Goal: Task Accomplishment & Management: Manage account settings

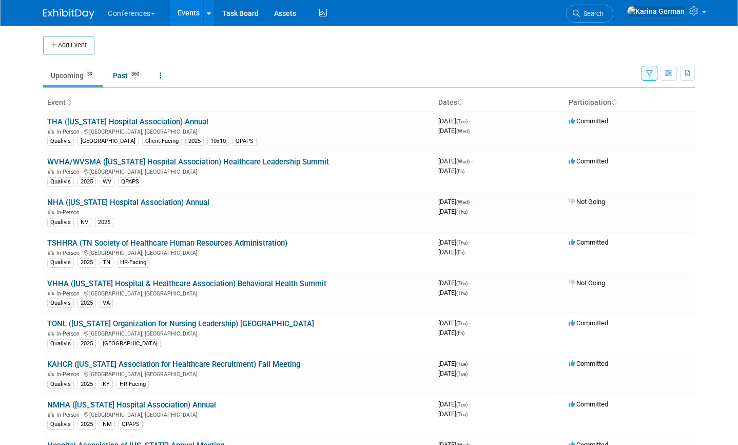
click at [399, 69] on ul "Upcoming 39 Past 360 All Events 399 Past and Upcoming Grouped Annually Events g…" at bounding box center [342, 76] width 599 height 23
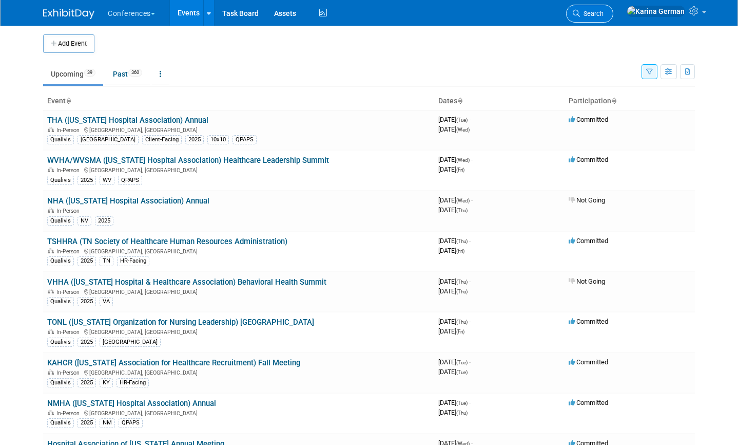
click at [614, 7] on link "Search" at bounding box center [589, 14] width 47 height 18
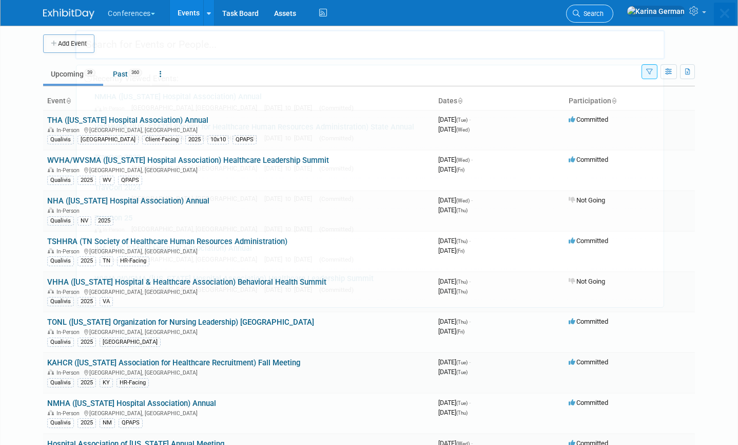
scroll to position [0, 0]
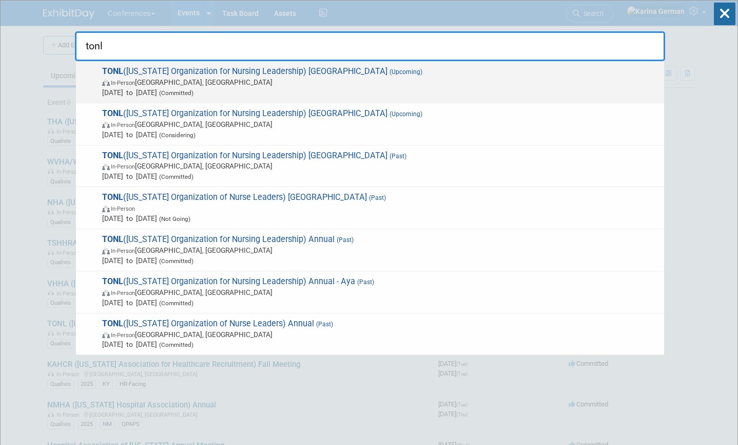
type input "tonl"
click at [349, 85] on span "In-Person San Antonio, TX" at bounding box center [380, 82] width 557 height 10
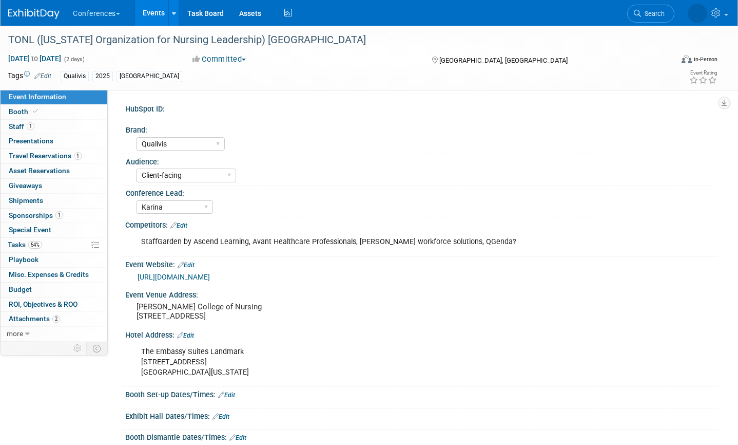
select select "Qualivis"
select select "Client-facing"
select select "Karina"
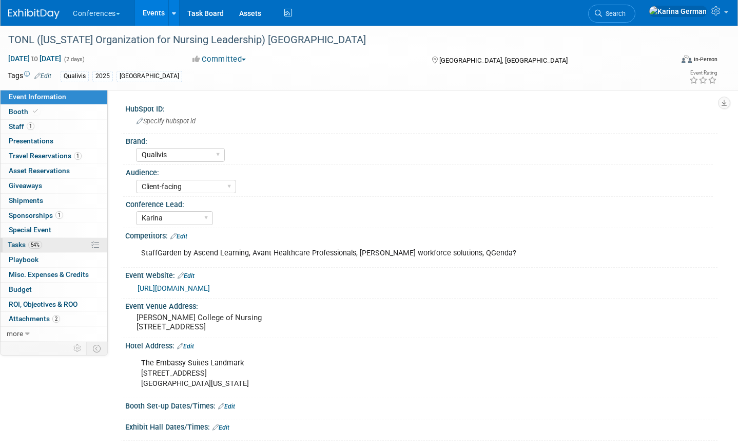
click at [58, 243] on link "54% Tasks 54%" at bounding box center [54, 245] width 107 height 14
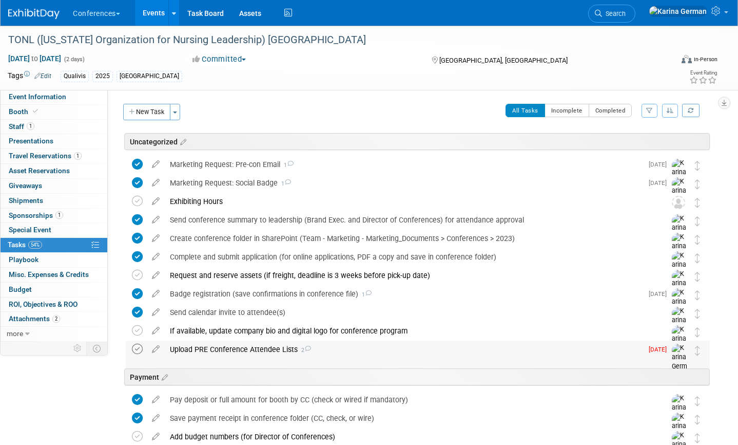
click at [140, 346] on icon at bounding box center [137, 348] width 11 height 11
drag, startPoint x: 174, startPoint y: 346, endPoint x: 203, endPoint y: 348, distance: 29.3
click at [203, 348] on div "Upload PRE Conference Attendee Lists 2" at bounding box center [404, 348] width 478 height 17
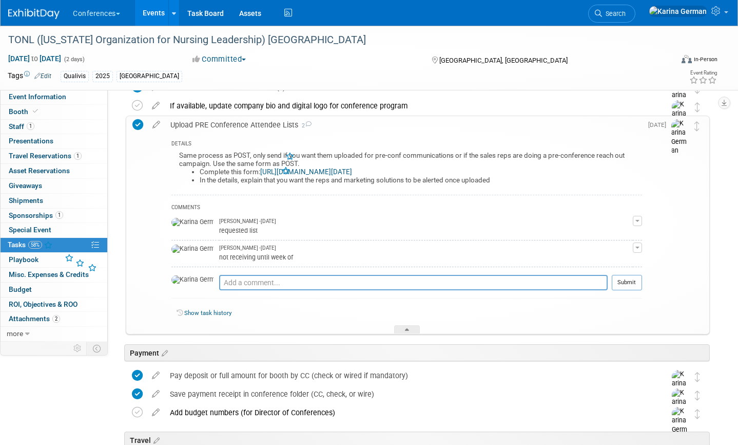
scroll to position [229, 0]
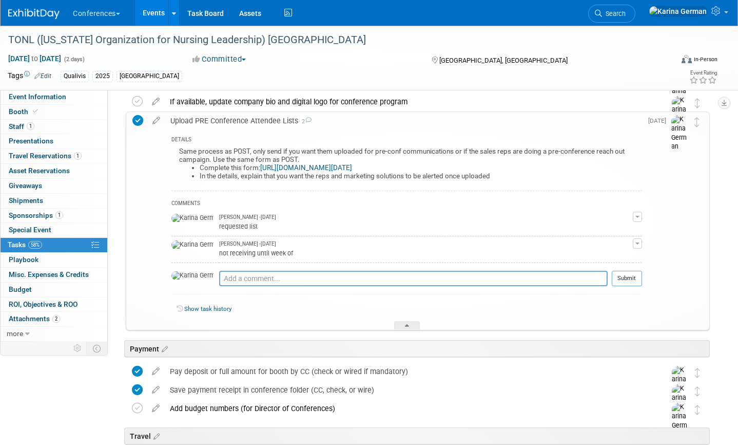
click at [236, 291] on div "Pro tip: Press Ctrl-Enter to submit comment." at bounding box center [413, 290] width 389 height 8
click at [241, 282] on textarea at bounding box center [413, 278] width 389 height 15
type textarea "sent to aaron and uploaded to Hubspot"
click at [632, 271] on button "Submit" at bounding box center [627, 278] width 30 height 15
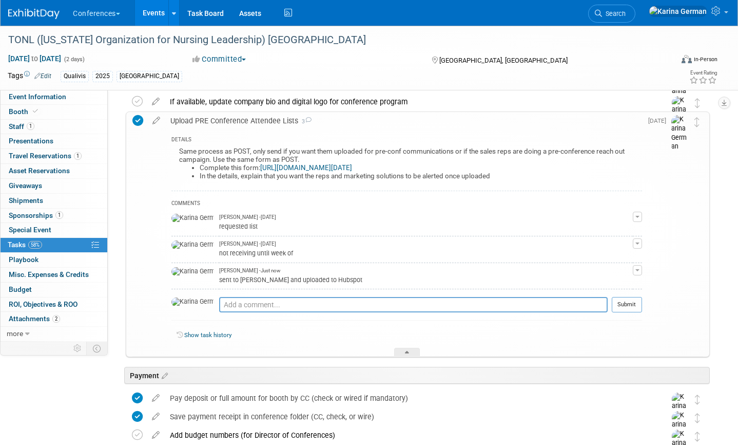
click at [280, 165] on link "[URL][DOMAIN_NAME][DATE]" at bounding box center [306, 168] width 92 height 8
click at [235, 122] on div "Upload PRE Conference Attendee Lists 3" at bounding box center [403, 120] width 477 height 17
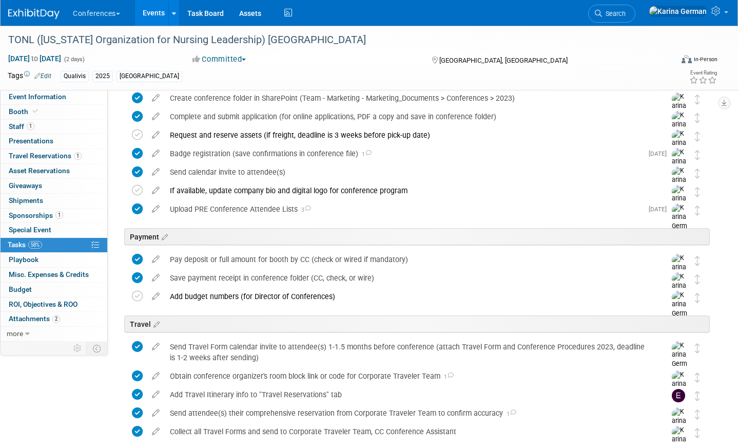
scroll to position [138, 0]
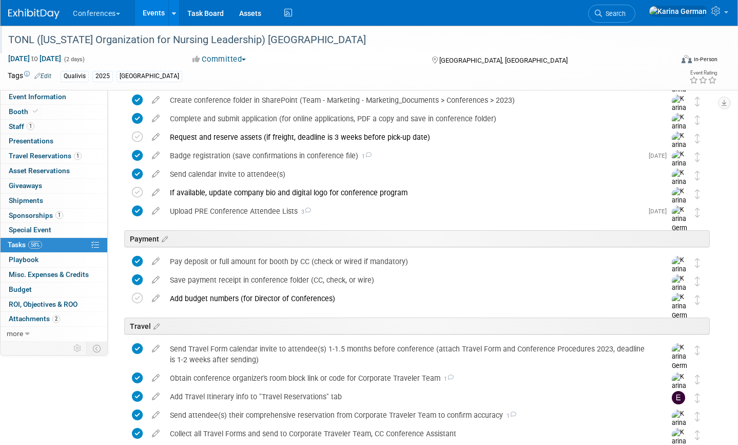
click at [265, 50] on div "TONL ([US_STATE] Organization for Nursing Leadership) [GEOGRAPHIC_DATA]" at bounding box center [335, 41] width 660 height 17
click at [265, 50] on div "TONL ([US_STATE] Organization for Nursing Leadership) [GEOGRAPHIC_DATA]" at bounding box center [332, 40] width 665 height 28
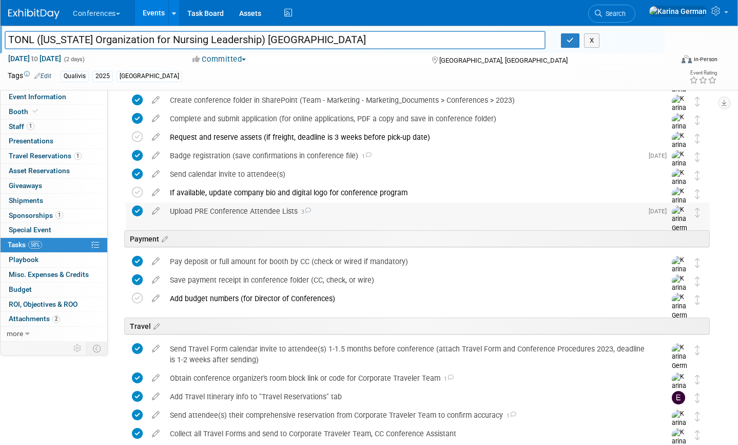
click at [242, 213] on div "Upload PRE Conference Attendee Lists 3" at bounding box center [404, 210] width 478 height 17
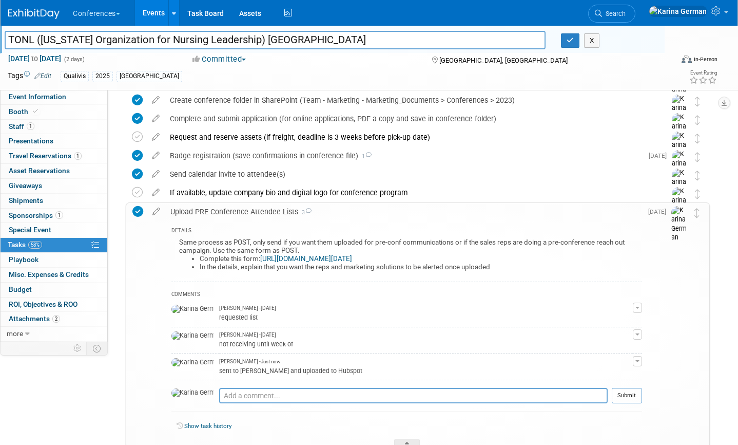
click at [242, 212] on div "Upload PRE Conference Attendee Lists 3" at bounding box center [403, 211] width 477 height 17
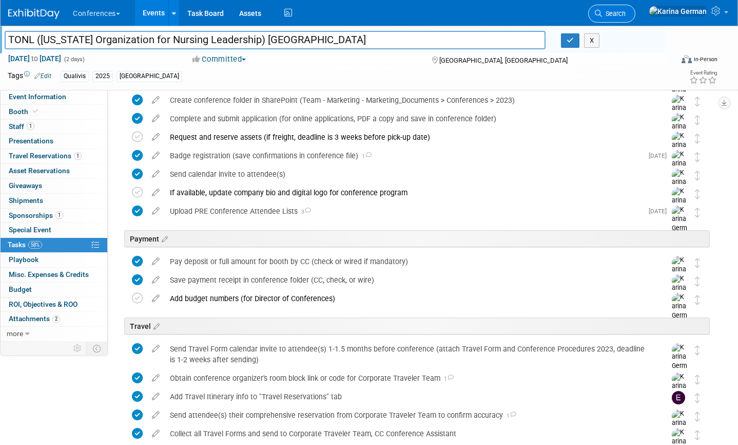
click at [636, 8] on link "Search" at bounding box center [611, 14] width 47 height 18
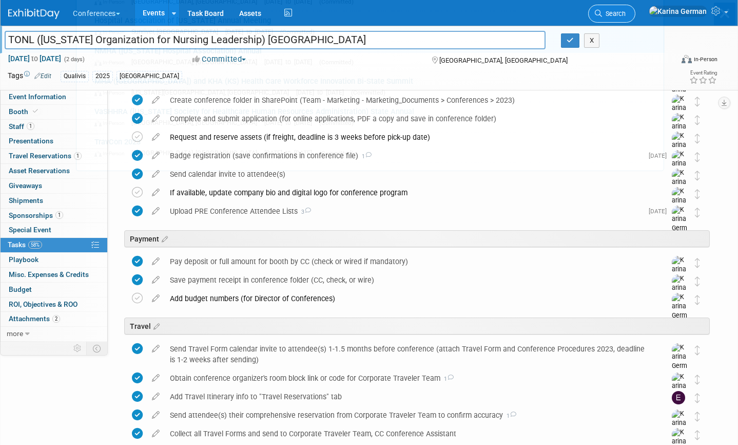
scroll to position [0, 0]
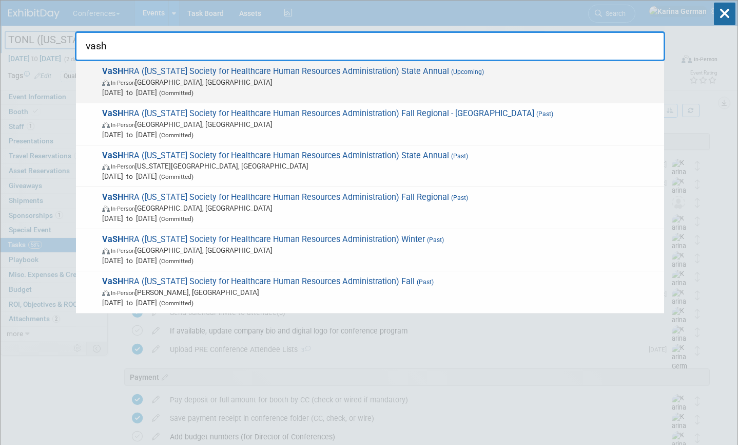
type input "vash"
click at [348, 83] on span "In-Person Williamsburg, VA" at bounding box center [380, 82] width 557 height 10
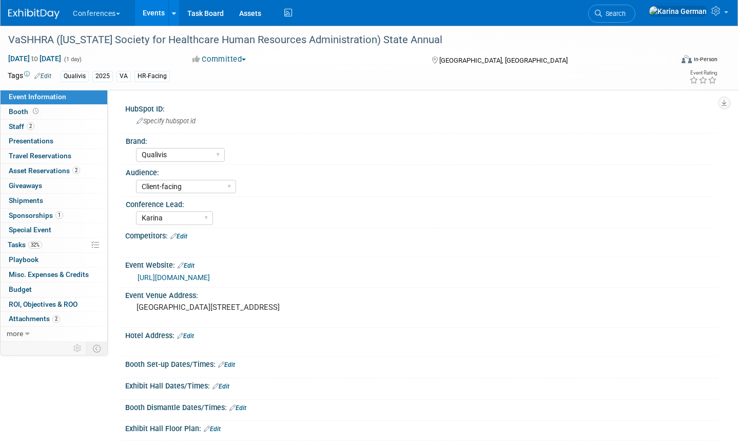
select select "Qualivis"
select select "Client-facing"
select select "Karina"
click at [36, 241] on span "32%" at bounding box center [35, 245] width 14 height 8
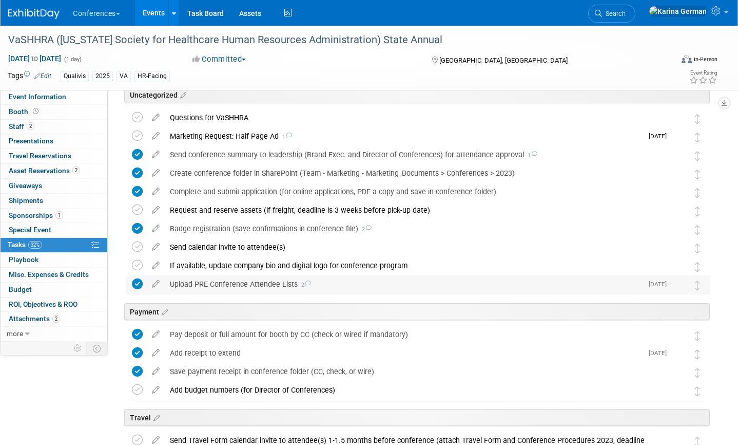
scroll to position [37, 0]
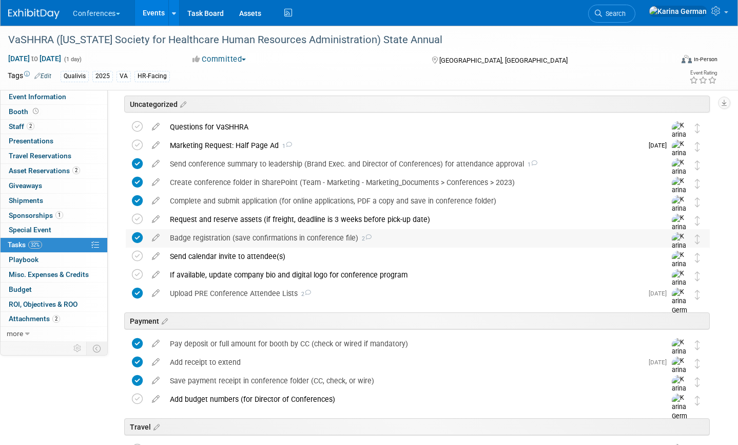
click at [223, 238] on div "Badge registration (save confirmations in conference file) 2" at bounding box center [408, 237] width 487 height 17
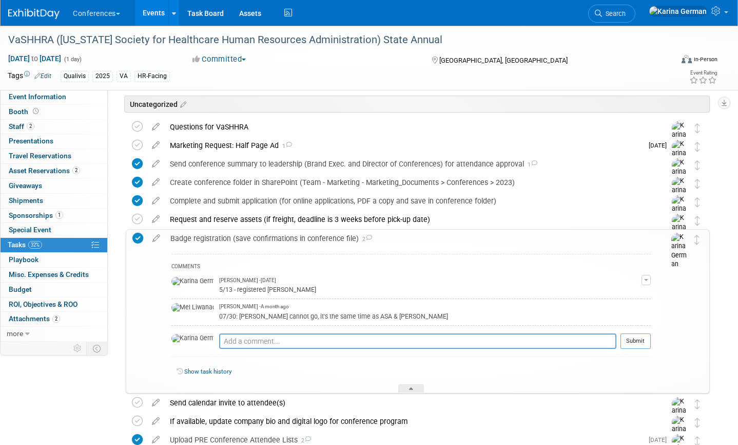
click at [254, 238] on div "Badge registration (save confirmations in conference file) 2" at bounding box center [408, 238] width 486 height 17
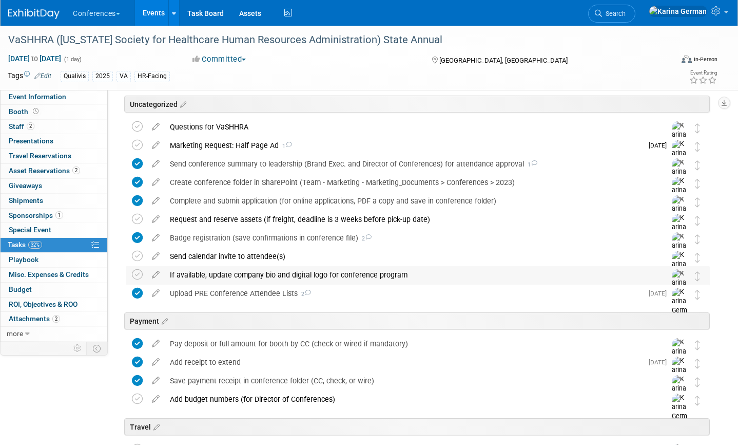
scroll to position [21, 0]
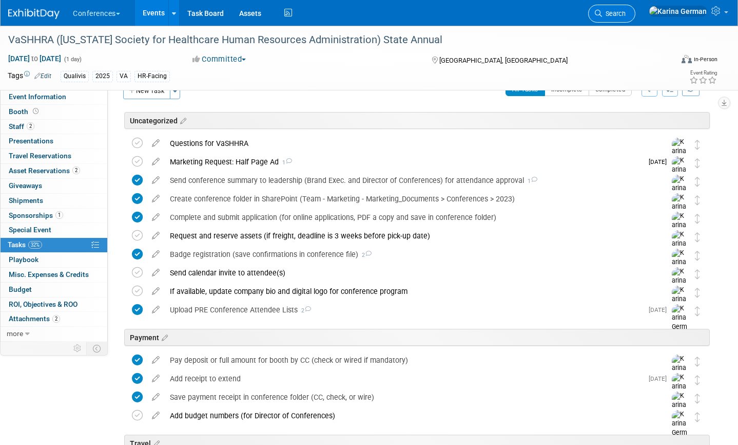
click at [602, 16] on icon at bounding box center [598, 13] width 7 height 7
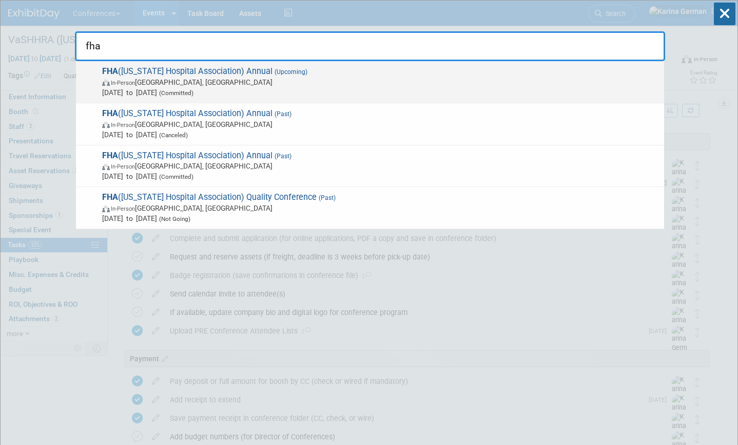
type input "fha"
click at [269, 88] on span "Oct 8, 2025 to Oct 10, 2025 (Committed)" at bounding box center [380, 92] width 557 height 10
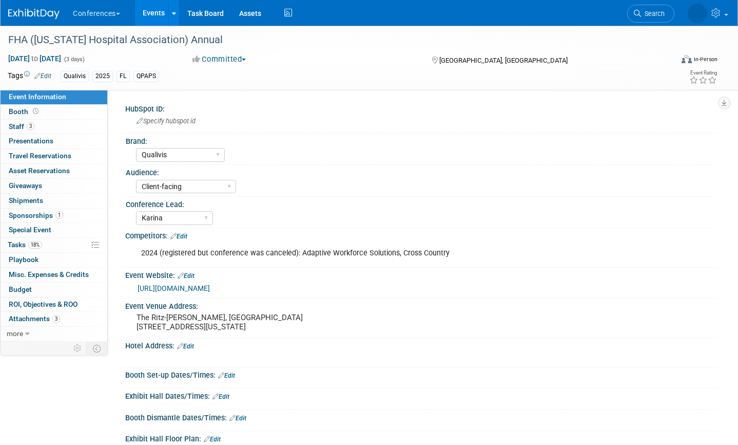
select select "Qualivis"
select select "Client-facing"
select select "Karina"
click at [42, 244] on span "18%" at bounding box center [35, 245] width 14 height 8
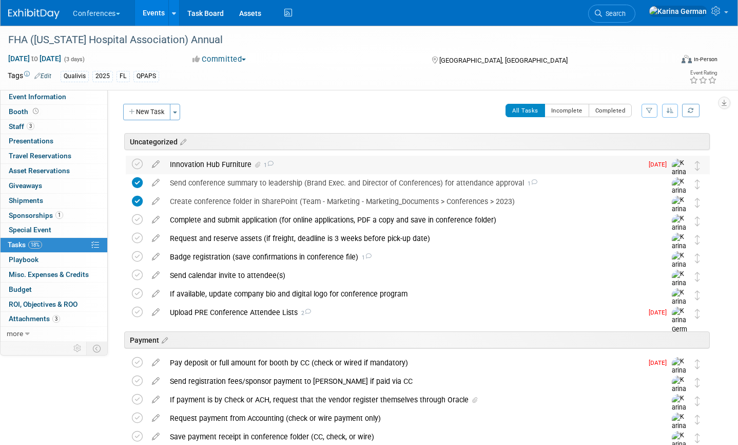
click at [220, 163] on div "Innovation Hub Furniture 1" at bounding box center [404, 164] width 478 height 17
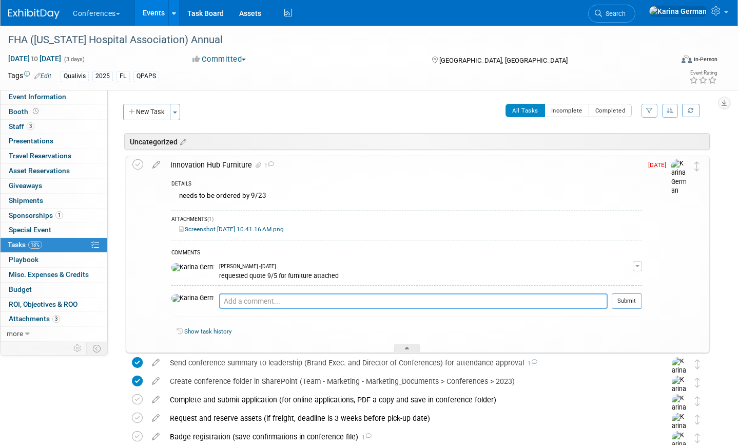
click at [219, 296] on textarea at bounding box center [413, 300] width 389 height 15
type textarea "furniture ordered"
click at [625, 297] on button "Submit" at bounding box center [627, 300] width 30 height 15
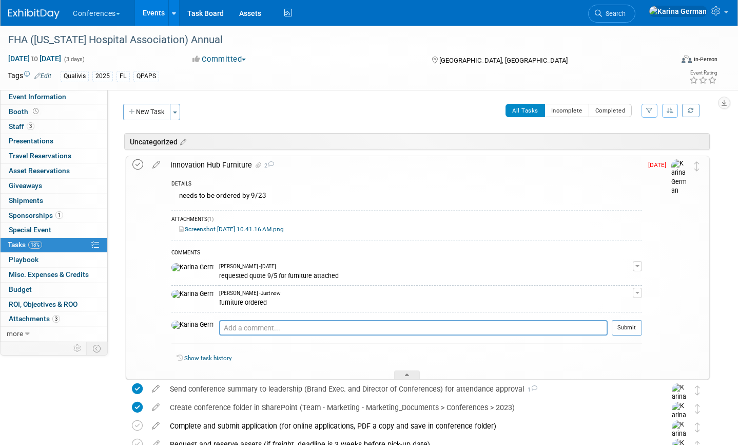
click at [139, 167] on icon at bounding box center [137, 164] width 11 height 11
click at [229, 166] on div "Innovation Hub Furniture 2" at bounding box center [403, 164] width 477 height 17
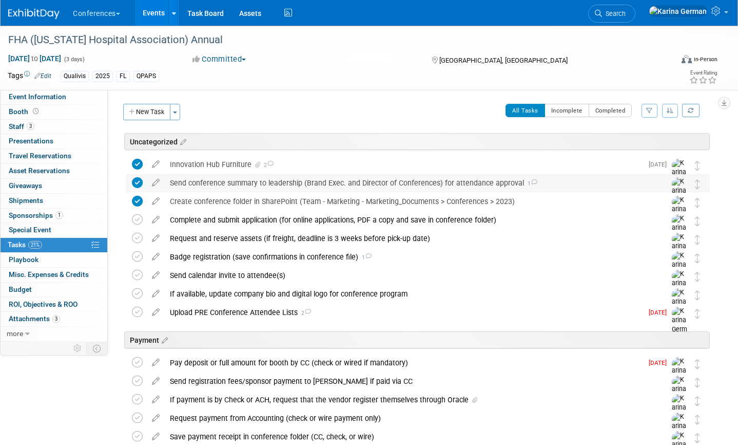
click at [353, 174] on div "Send conference summary to leadership (Brand Exec. and Director of Conferences)…" at bounding box center [408, 182] width 487 height 17
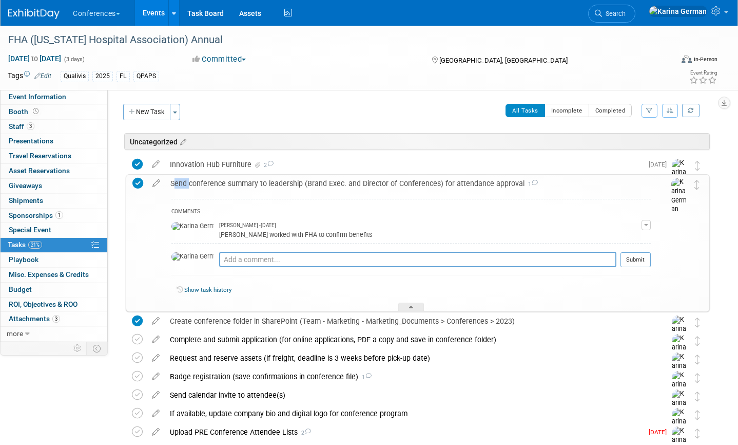
click at [353, 175] on div "Send conference summary to leadership (Brand Exec. and Director of Conferences)…" at bounding box center [408, 183] width 486 height 17
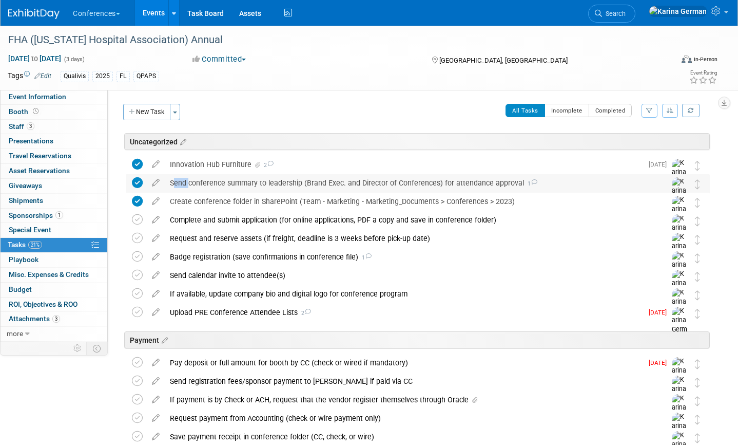
click at [352, 174] on div "Send conference summary to leadership (Brand Exec. and Director of Conferences)…" at bounding box center [408, 182] width 487 height 17
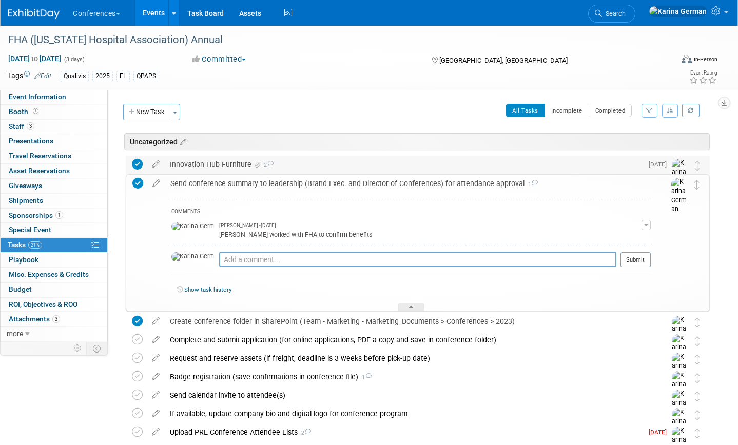
click at [339, 169] on div "Innovation Hub Furniture 2" at bounding box center [404, 164] width 478 height 17
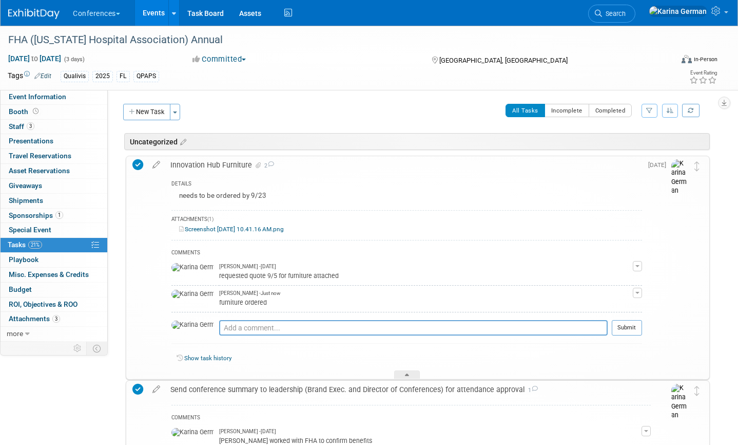
click at [285, 162] on div "Innovation Hub Furniture 2" at bounding box center [403, 164] width 477 height 17
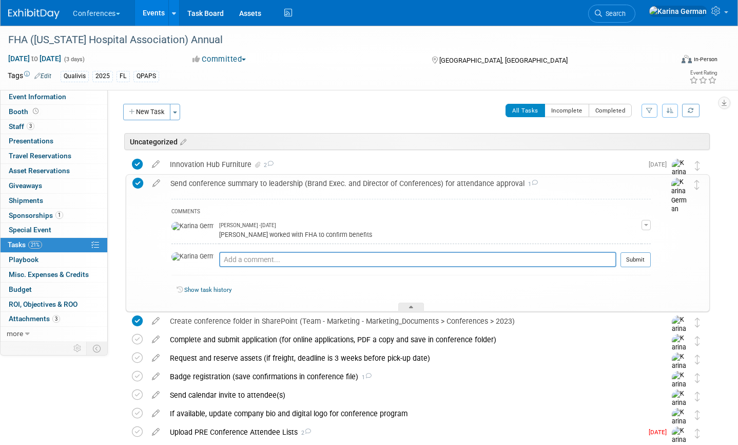
click at [262, 174] on div "Send conference summary to leadership (Brand Exec. and Director of Conferences)…" at bounding box center [418, 243] width 584 height 138
click at [261, 178] on div "Send conference summary to leadership (Brand Exec. and Director of Conferences)…" at bounding box center [408, 183] width 486 height 17
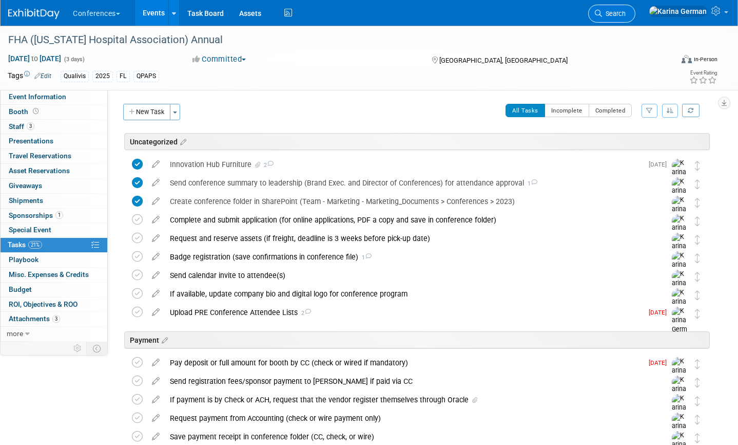
click at [626, 13] on span "Search" at bounding box center [614, 14] width 24 height 8
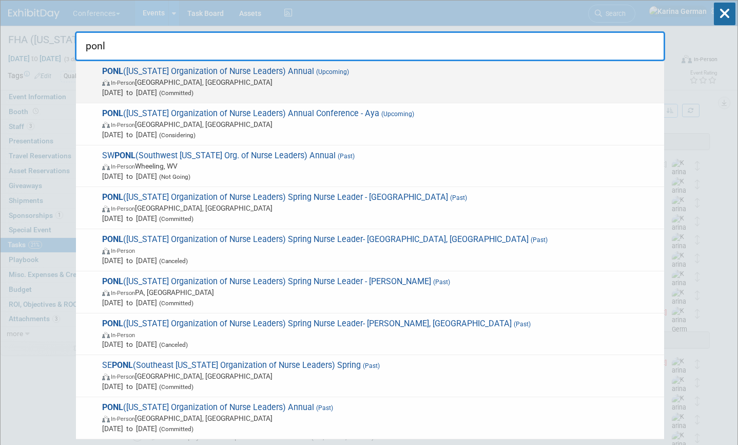
type input "ponl"
click at [322, 81] on span "In-Person Harrisburg, PA" at bounding box center [380, 82] width 557 height 10
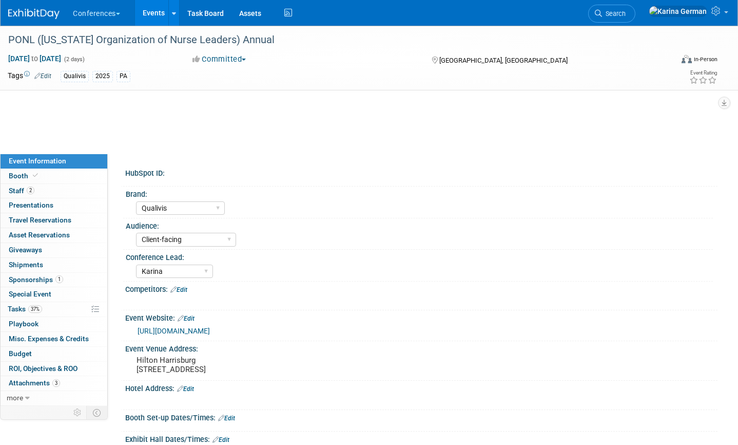
select select "Qualivis"
select select "Client-facing"
select select "Karina"
click at [129, 37] on div "PONL ([US_STATE] Organization of Nurse Leaders) Annual" at bounding box center [331, 40] width 653 height 18
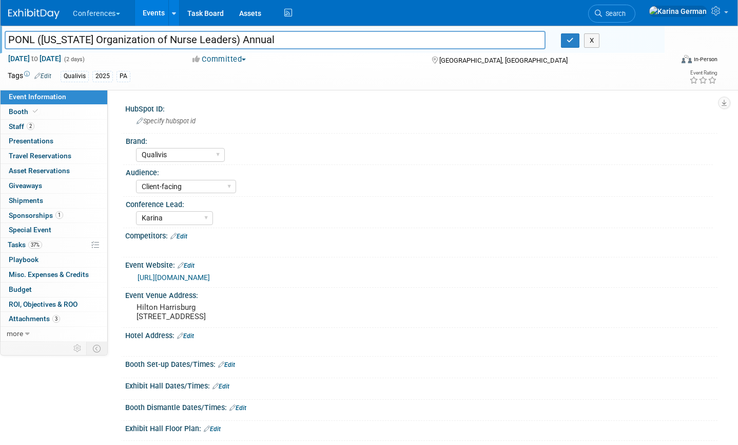
click at [129, 37] on input "PONL ([US_STATE] Organization of Nurse Leaders) Annual" at bounding box center [275, 40] width 541 height 18
drag, startPoint x: 187, startPoint y: 315, endPoint x: 235, endPoint y: 313, distance: 47.8
click at [235, 313] on pre "Hilton Harrisburg [STREET_ADDRESS]" at bounding box center [249, 311] width 224 height 18
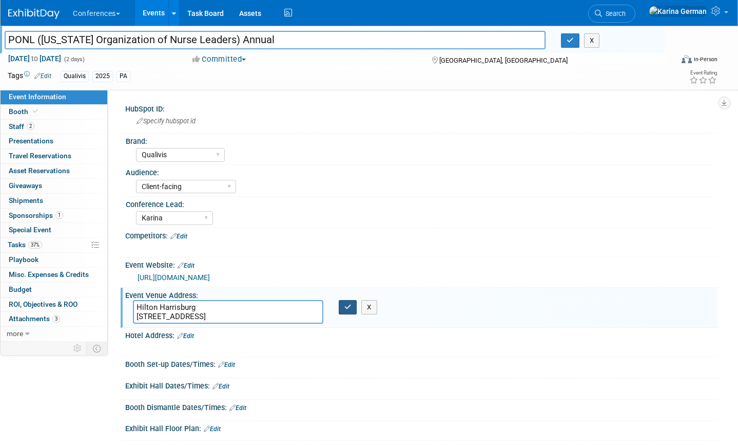
click at [350, 312] on button "button" at bounding box center [348, 307] width 18 height 14
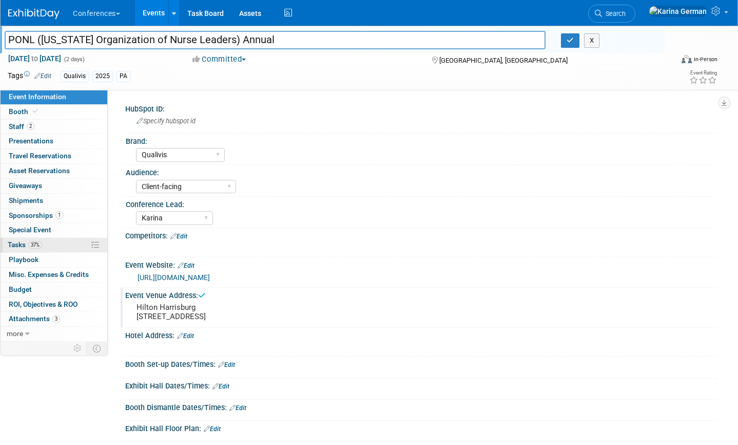
click at [67, 240] on link "37% Tasks 37%" at bounding box center [54, 245] width 107 height 14
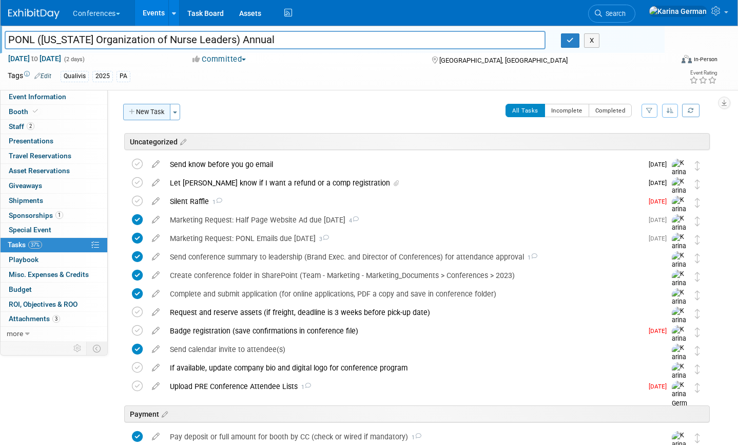
click at [149, 118] on button "New Task" at bounding box center [146, 112] width 47 height 16
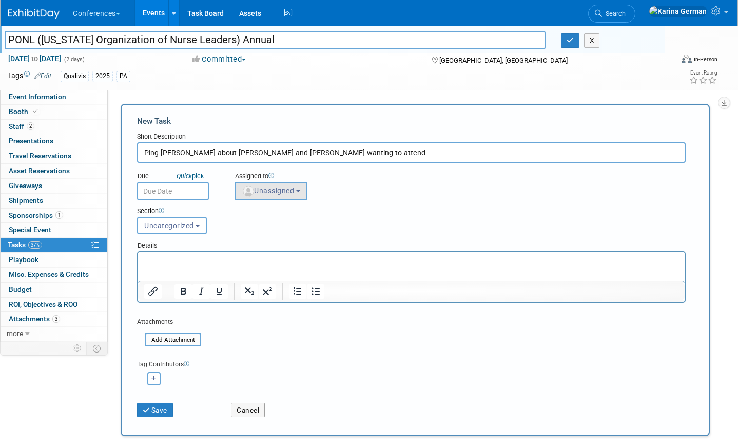
type input "Ping [PERSON_NAME] about [PERSON_NAME] and [PERSON_NAME] wanting to attend"
click at [292, 196] on button "Unassigned" at bounding box center [271, 191] width 73 height 18
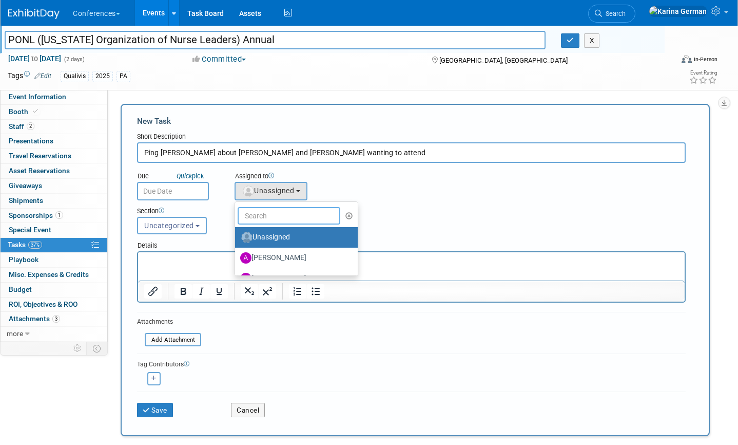
click at [290, 218] on input "text" at bounding box center [289, 215] width 103 height 17
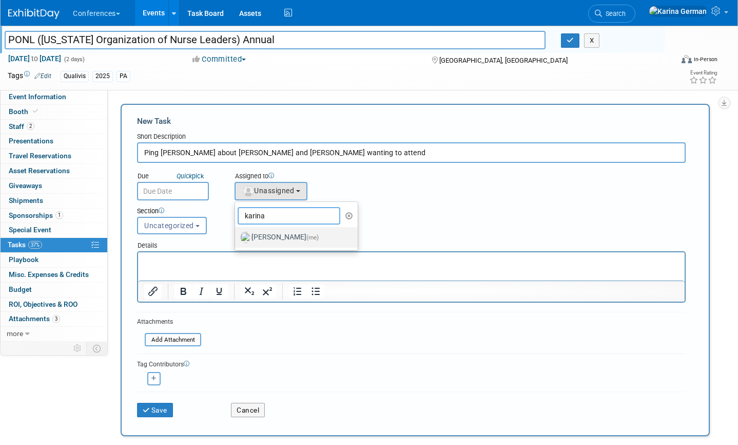
type input "karina"
click at [294, 241] on label "[PERSON_NAME] (me)" at bounding box center [293, 237] width 107 height 16
click at [237, 239] on input "[PERSON_NAME] (me)" at bounding box center [233, 236] width 7 height 7
select select "eb9a80ed-01df-455e-b7c9-ebccef2a47a7"
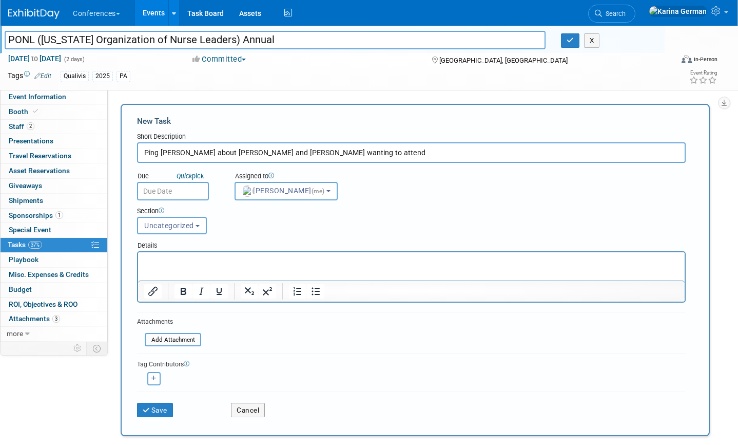
click at [175, 183] on input "text" at bounding box center [173, 191] width 72 height 18
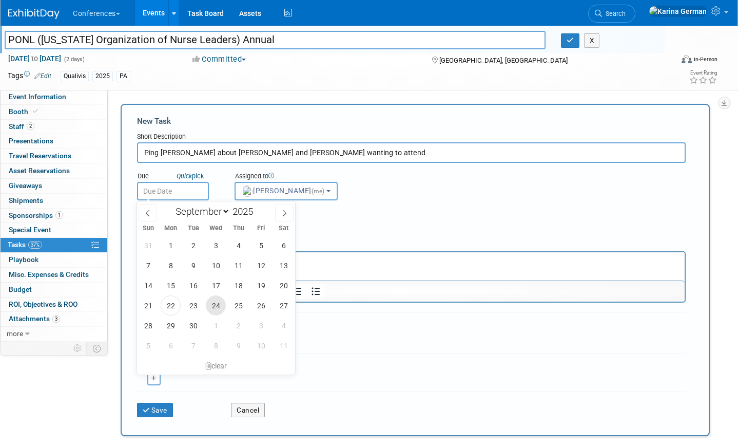
click at [216, 313] on span "24" at bounding box center [216, 305] width 20 height 20
type input "[DATE]"
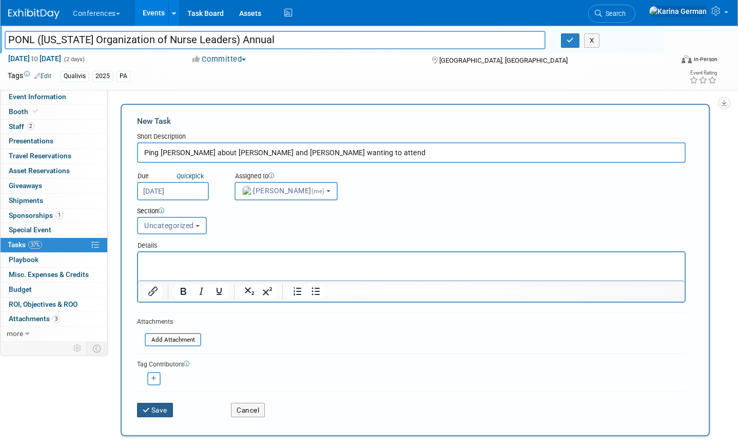
click at [158, 411] on button "Save" at bounding box center [155, 410] width 36 height 14
